Goal: Task Accomplishment & Management: Manage account settings

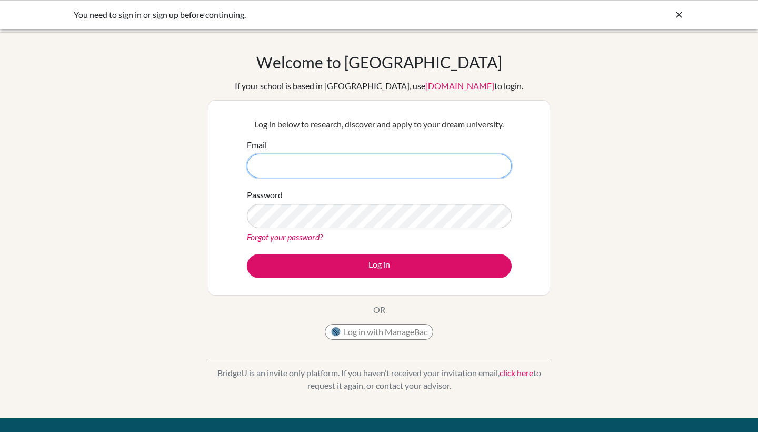
type input "[EMAIL_ADDRESS][PERSON_NAME][DOMAIN_NAME]"
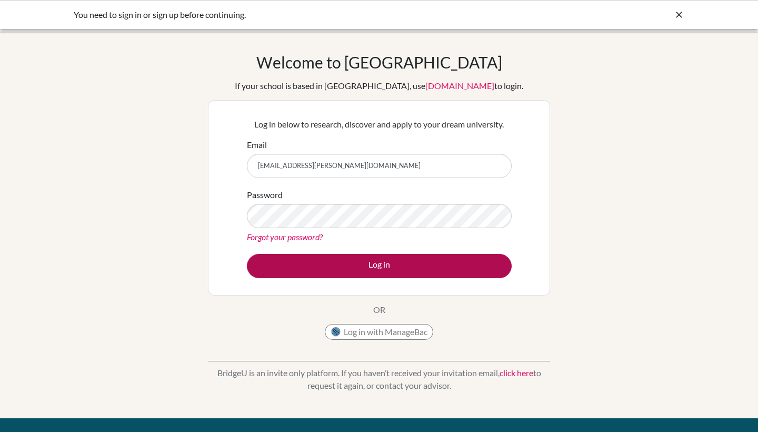
click at [285, 260] on button "Log in" at bounding box center [379, 266] width 265 height 24
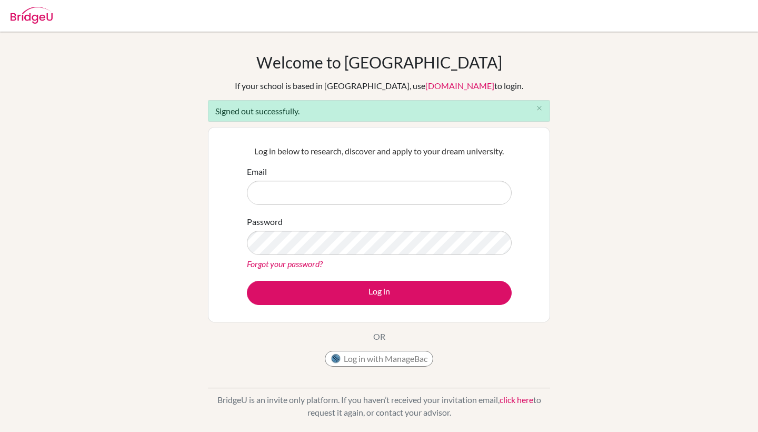
click at [347, 189] on input "Email" at bounding box center [379, 193] width 265 height 24
type input "ajbayj345@gmail.com"
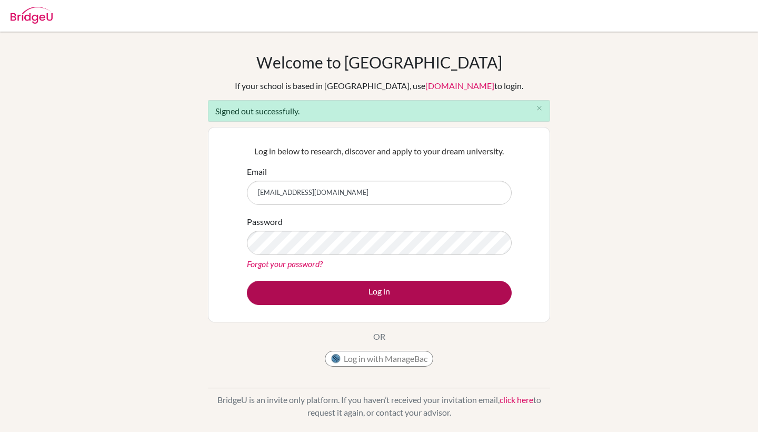
click at [300, 283] on button "Log in" at bounding box center [379, 293] width 265 height 24
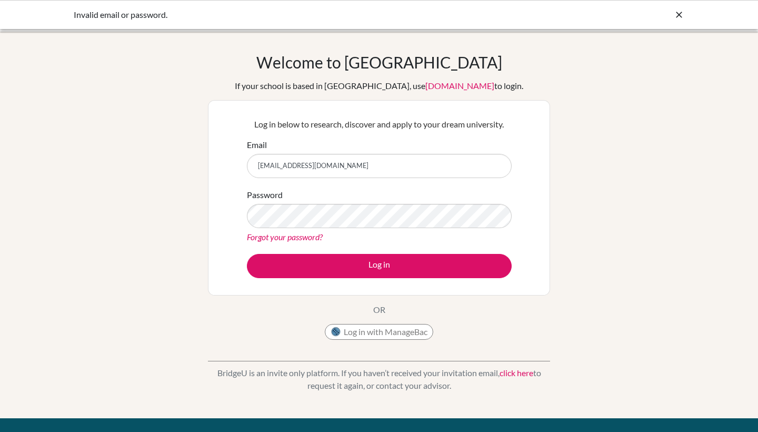
click at [674, 16] on div "Invalid email or password." at bounding box center [379, 14] width 611 height 13
click at [681, 14] on icon at bounding box center [679, 14] width 11 height 11
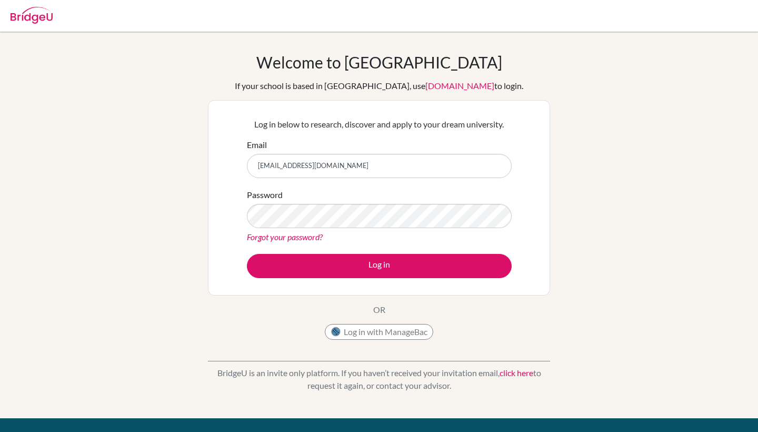
click at [32, 15] on img at bounding box center [32, 15] width 42 height 17
click at [26, 19] on img at bounding box center [32, 15] width 42 height 17
click at [501, 195] on div "Password Forgot your password?" at bounding box center [379, 216] width 265 height 55
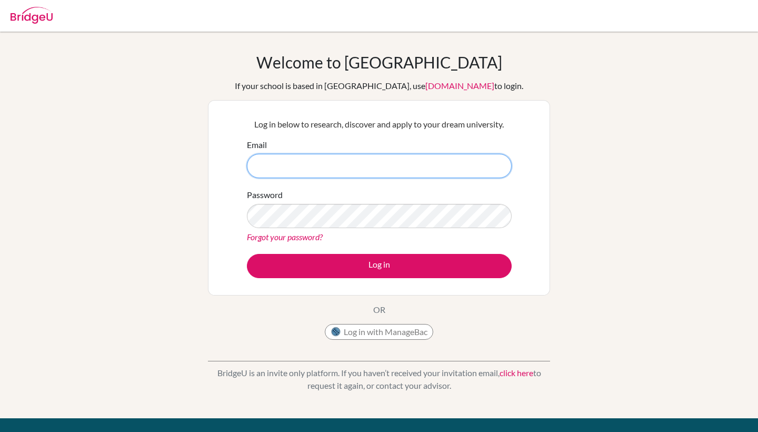
type input "[EMAIL_ADDRESS][PERSON_NAME][DOMAIN_NAME]"
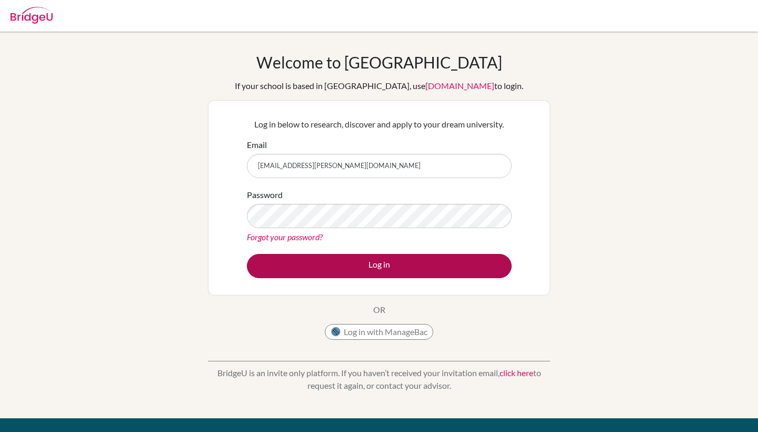
click at [316, 264] on button "Log in" at bounding box center [379, 266] width 265 height 24
